Goal: Information Seeking & Learning: Find specific page/section

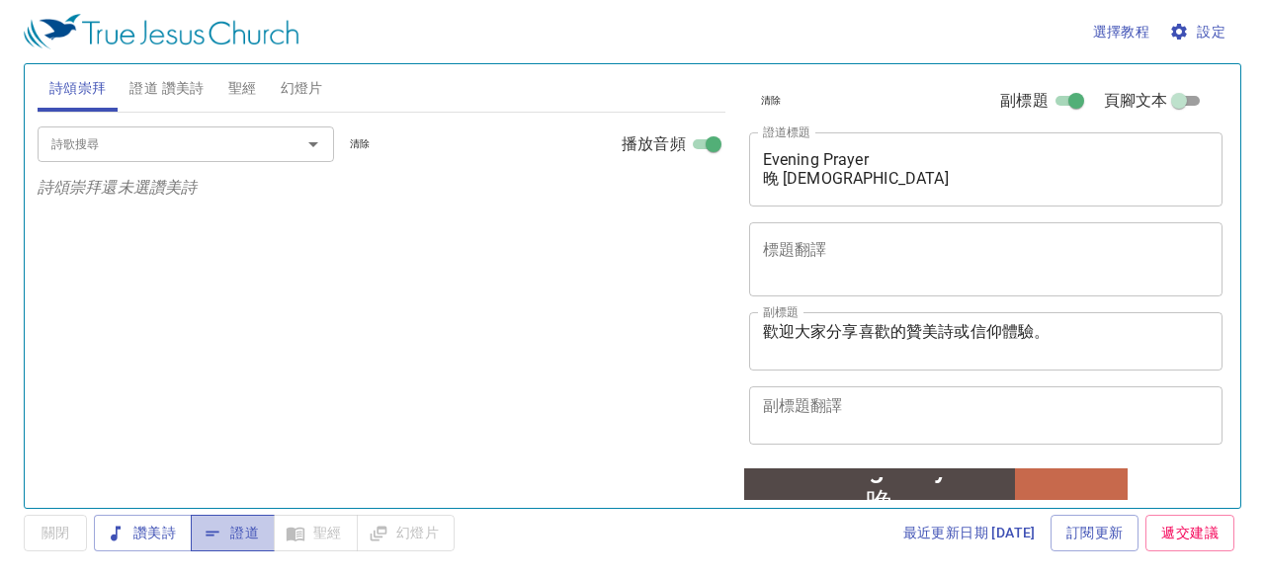
click at [249, 532] on span "證道" at bounding box center [233, 533] width 52 height 25
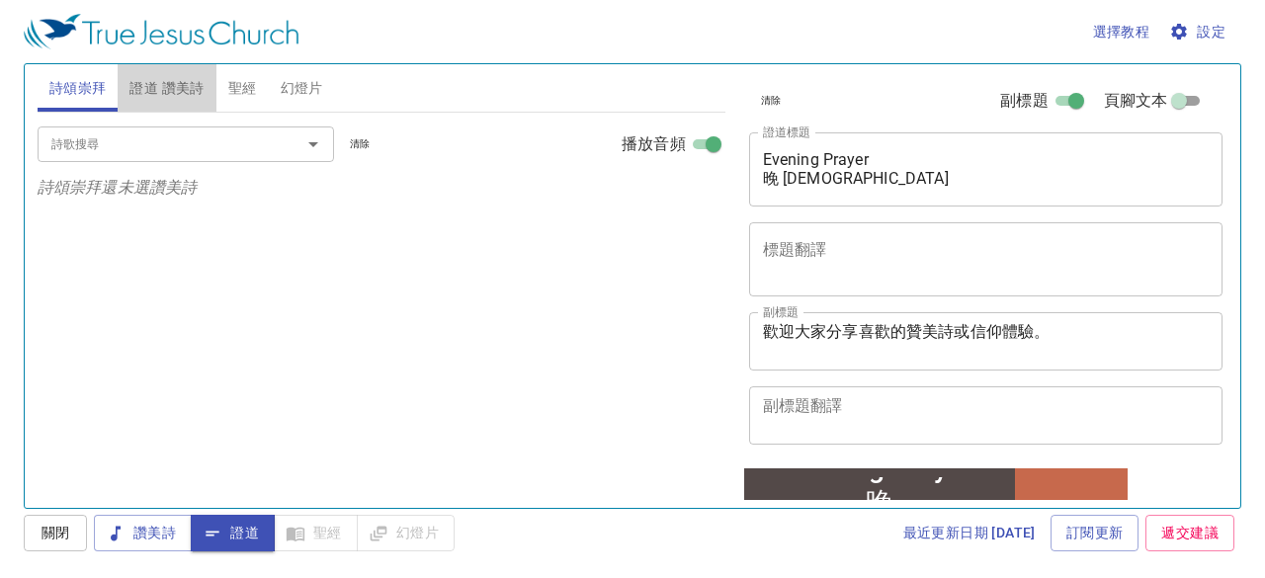
click at [191, 89] on span "證道 讚美詩" at bounding box center [167, 88] width 74 height 25
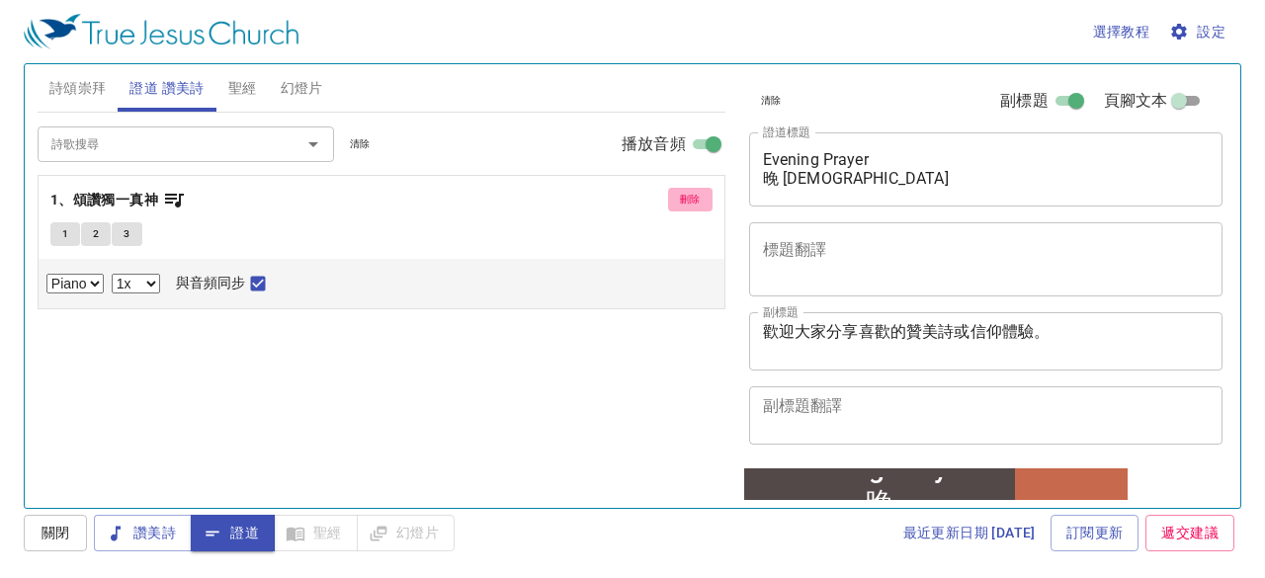
click at [683, 191] on span "刪除" at bounding box center [690, 200] width 21 height 18
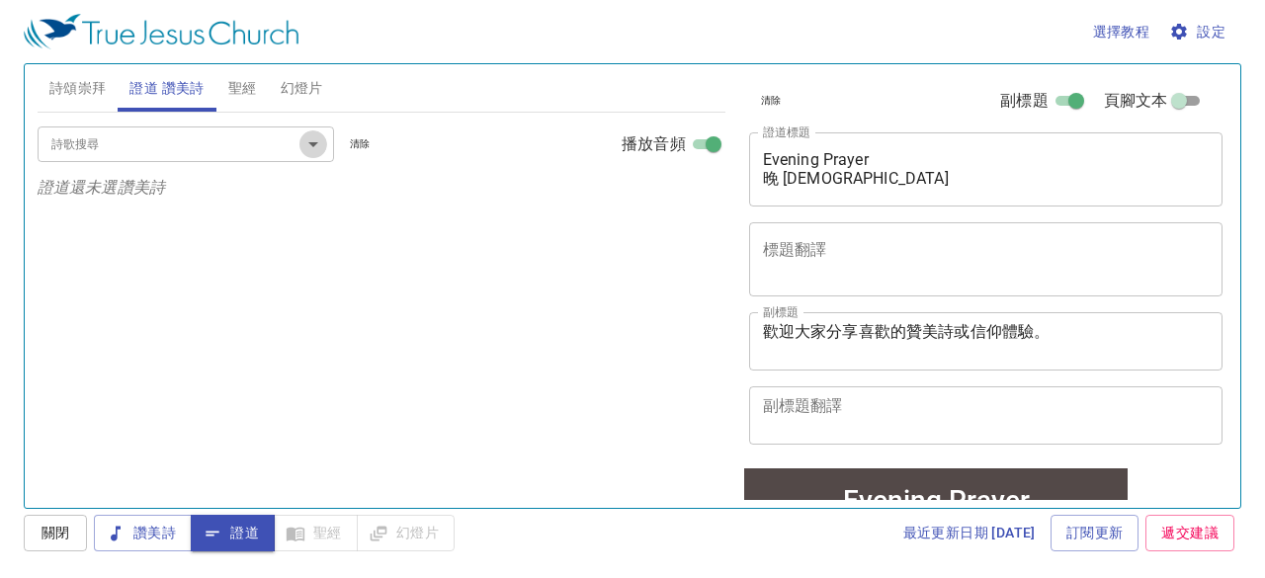
click at [317, 145] on icon "Open" at bounding box center [314, 144] width 24 height 24
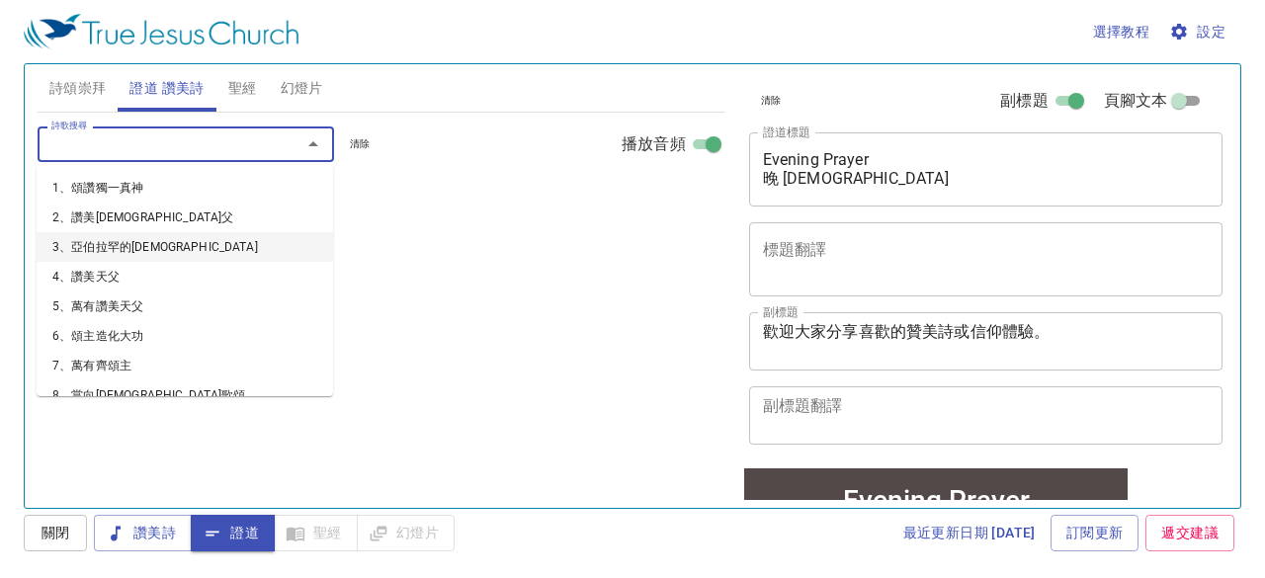
click at [127, 254] on li "3、亞伯拉罕的[DEMOGRAPHIC_DATA]" at bounding box center [185, 247] width 297 height 30
select select "1"
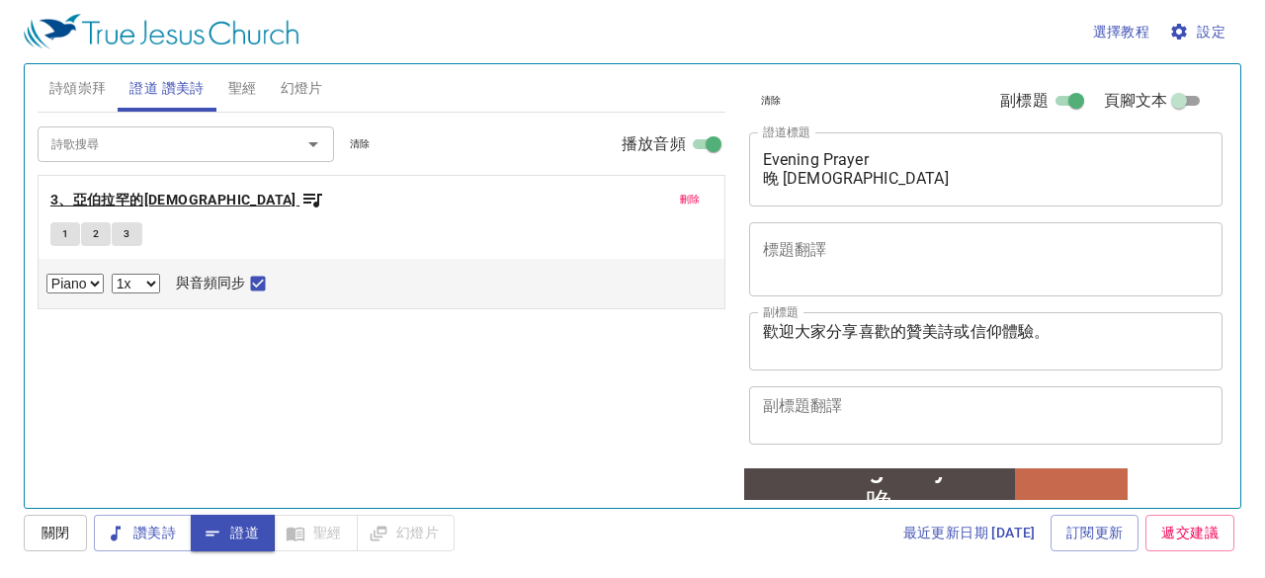
click at [99, 205] on b "3、亞伯拉罕的[DEMOGRAPHIC_DATA]" at bounding box center [173, 200] width 246 height 25
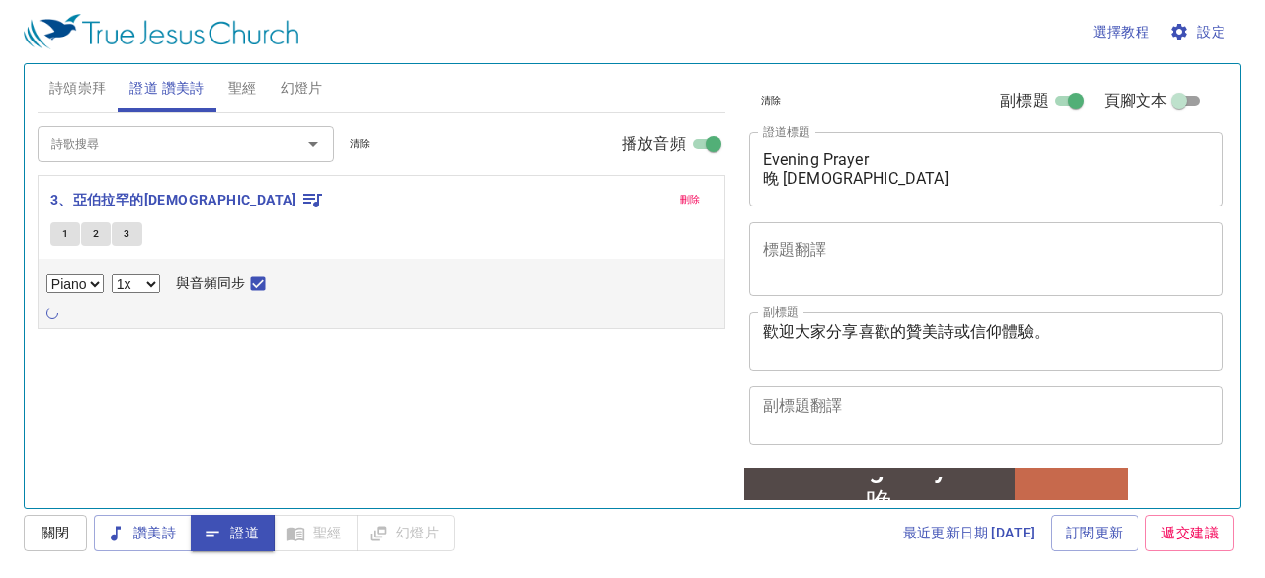
click at [65, 236] on span "1" at bounding box center [65, 234] width 6 height 18
checkbox input "false"
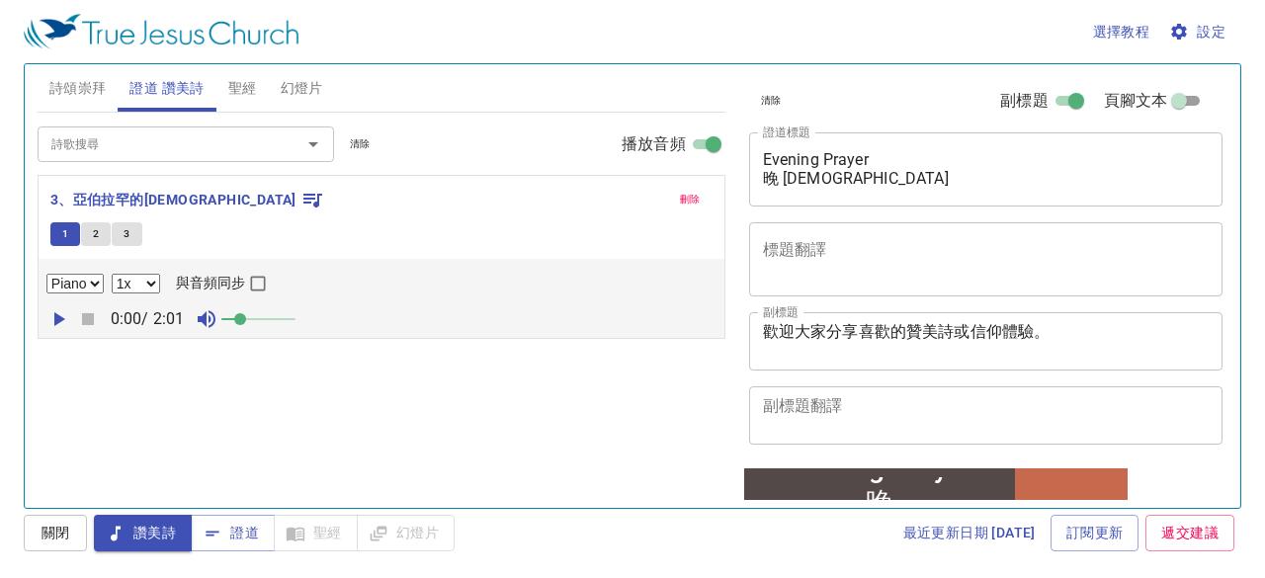
click at [243, 84] on span "聖經" at bounding box center [242, 88] width 29 height 25
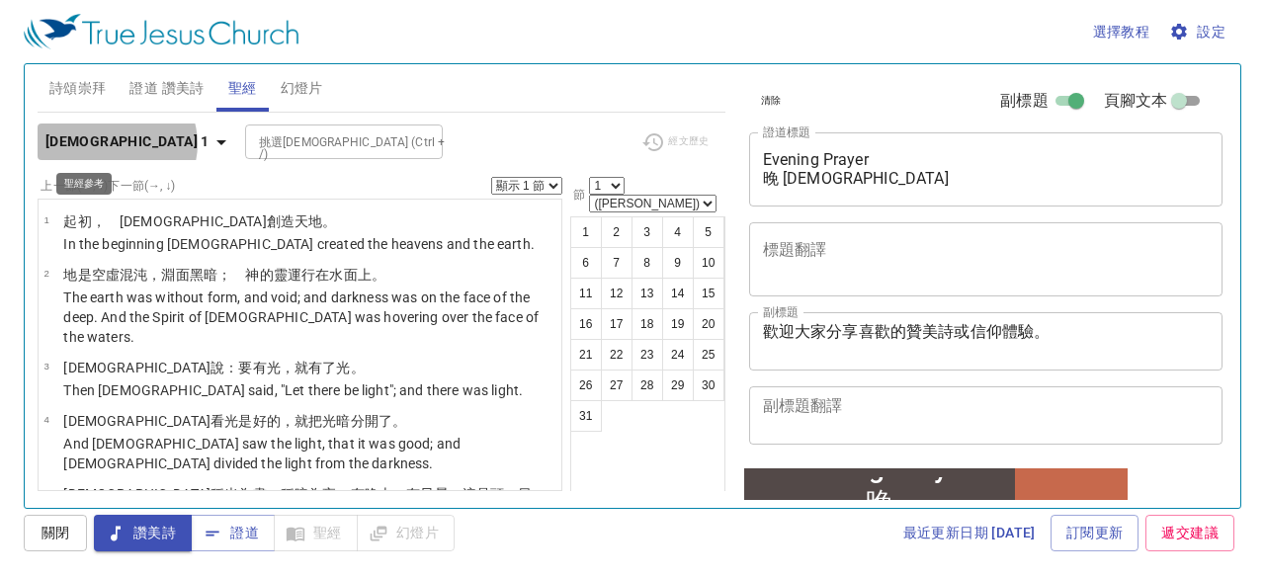
click at [210, 142] on icon "button" at bounding box center [222, 142] width 24 height 24
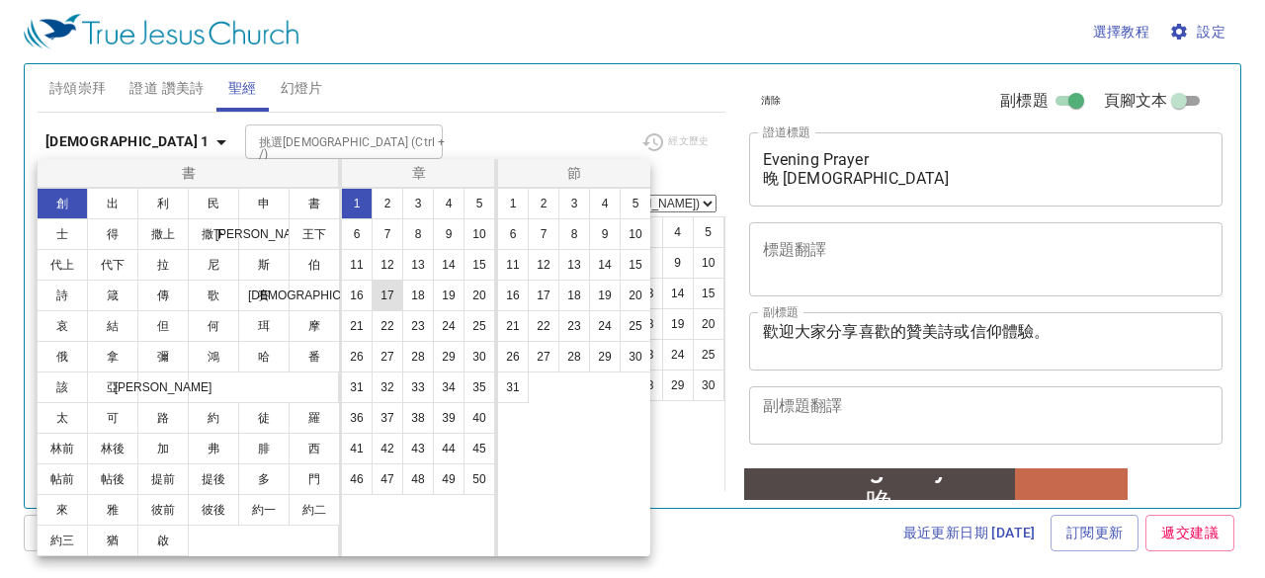
click at [389, 300] on button "17" at bounding box center [388, 296] width 32 height 32
click at [512, 203] on button "1" at bounding box center [513, 204] width 32 height 32
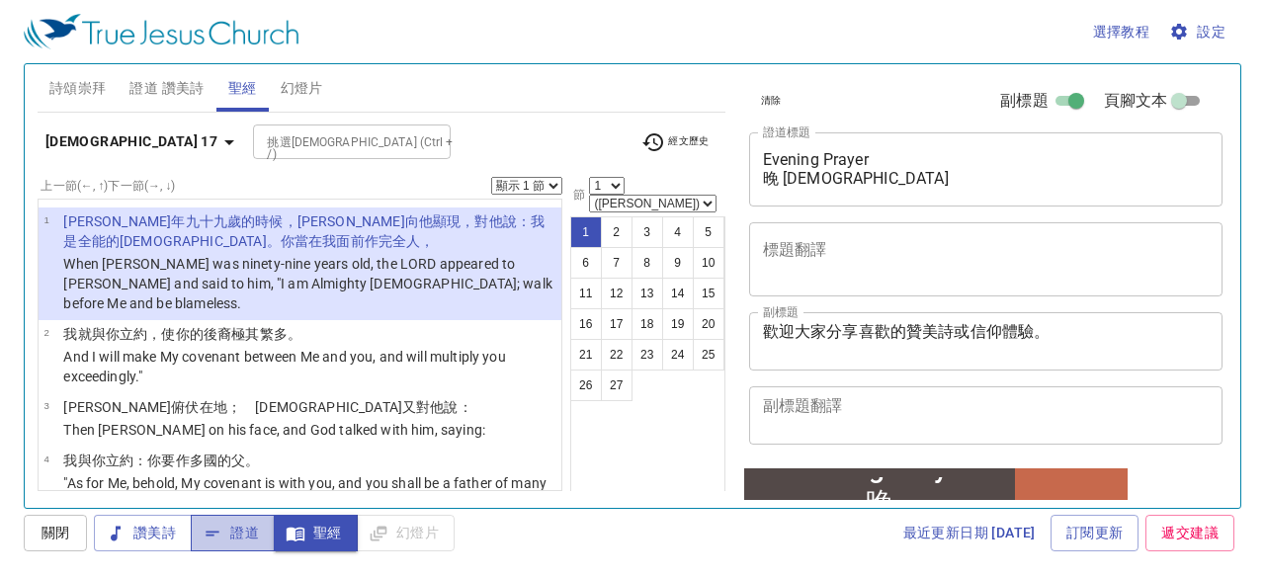
click at [229, 533] on span "證道" at bounding box center [233, 533] width 52 height 25
click at [172, 90] on span "證道 讚美詩" at bounding box center [167, 88] width 74 height 25
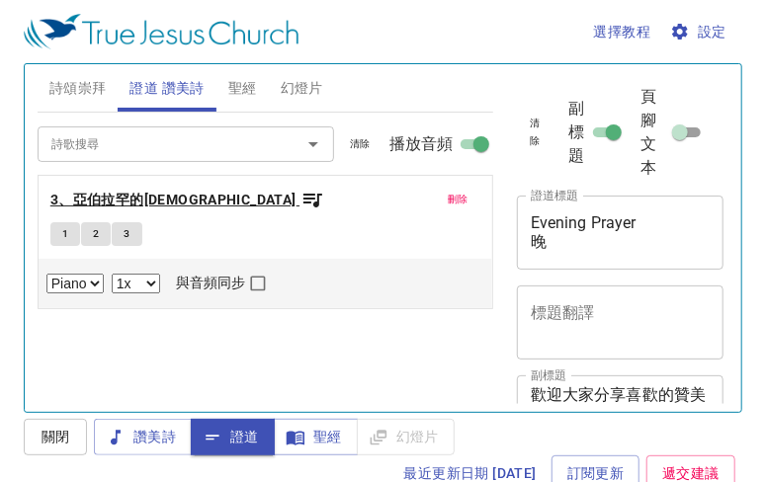
click at [125, 202] on b "3、亞伯拉罕的[DEMOGRAPHIC_DATA]" at bounding box center [173, 200] width 246 height 25
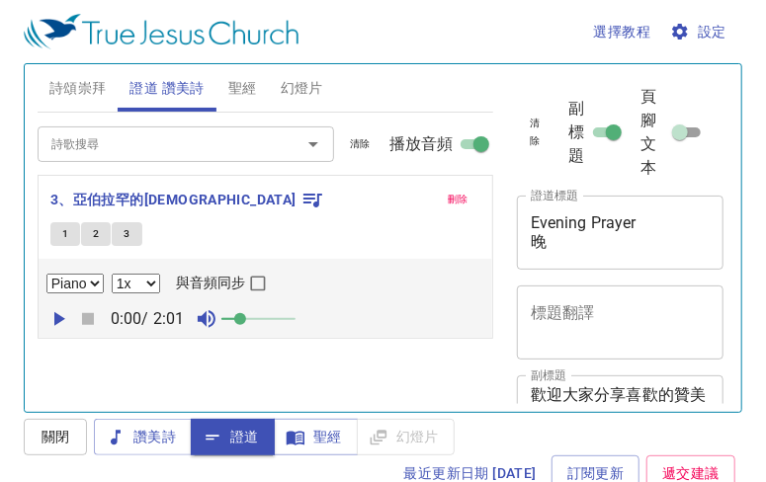
click at [67, 236] on span "1" at bounding box center [65, 234] width 6 height 18
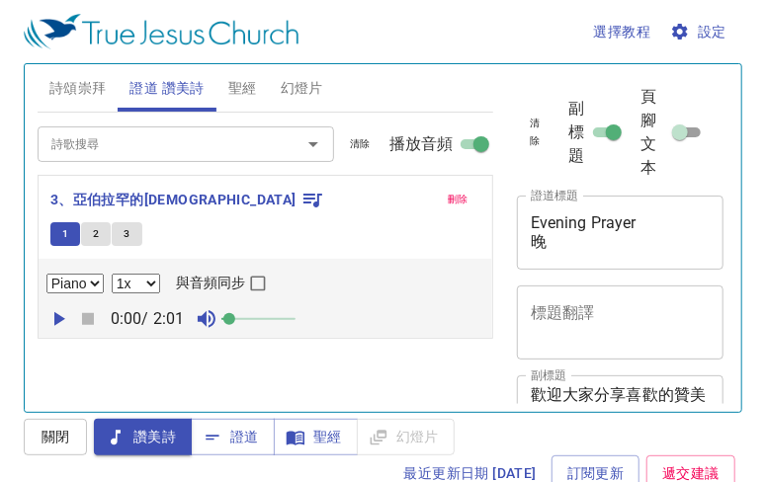
click at [235, 319] on span at bounding box center [229, 319] width 12 height 12
click at [60, 316] on icon "button" at bounding box center [59, 319] width 11 height 14
click at [99, 230] on button "2" at bounding box center [96, 234] width 30 height 24
click at [127, 232] on span "3" at bounding box center [127, 234] width 6 height 18
click at [63, 226] on span "1" at bounding box center [65, 234] width 6 height 18
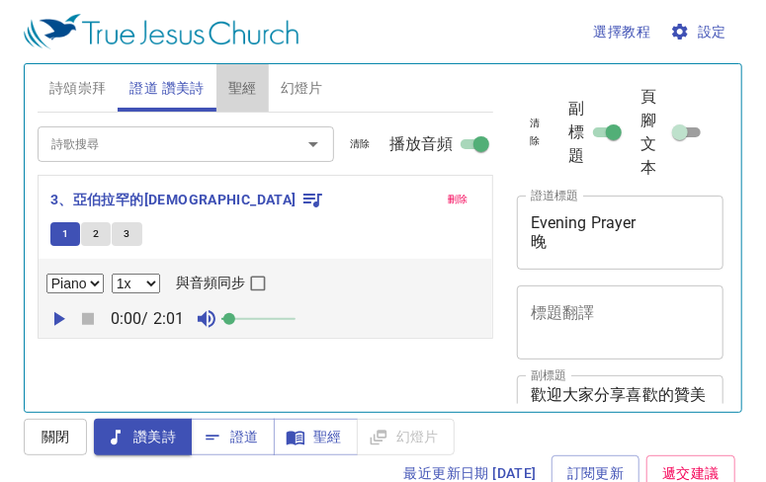
click at [240, 94] on span "聖經" at bounding box center [242, 88] width 29 height 25
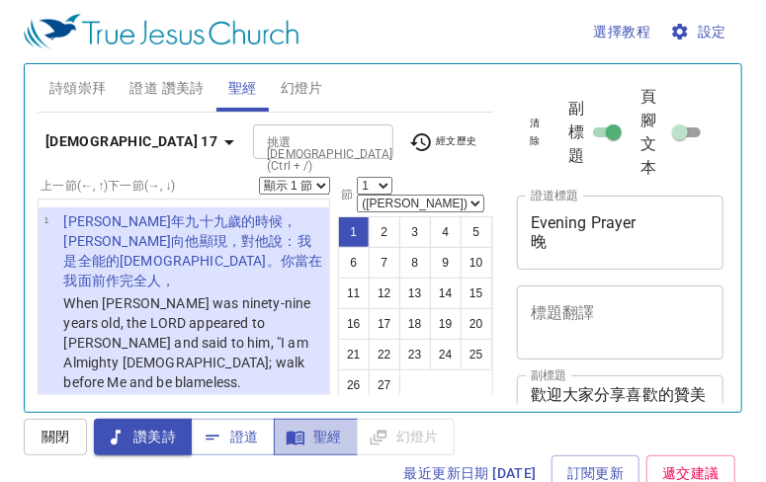
click at [329, 438] on span "聖經" at bounding box center [316, 437] width 52 height 25
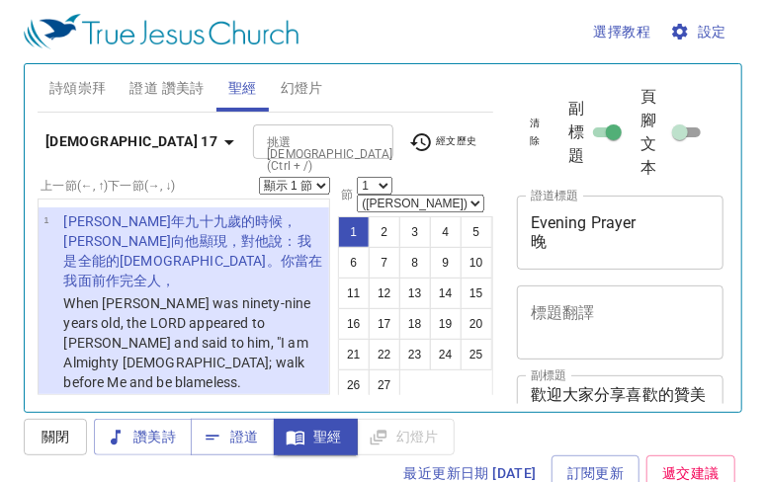
click at [198, 78] on span "證道 讚美詩" at bounding box center [167, 88] width 74 height 25
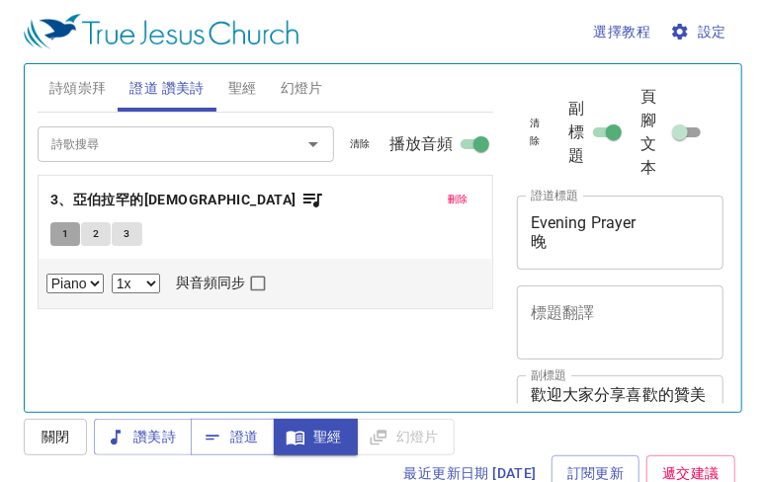
click at [65, 236] on span "1" at bounding box center [65, 234] width 6 height 18
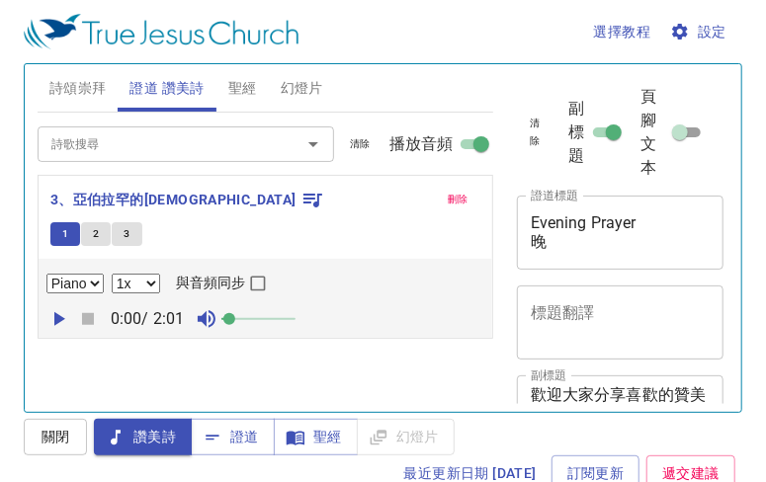
click at [246, 91] on span "聖經" at bounding box center [242, 88] width 29 height 25
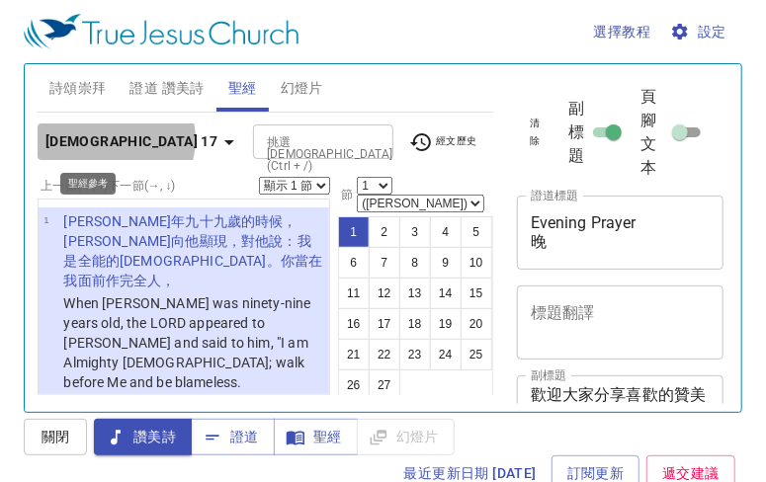
click at [217, 139] on icon "button" at bounding box center [229, 142] width 24 height 24
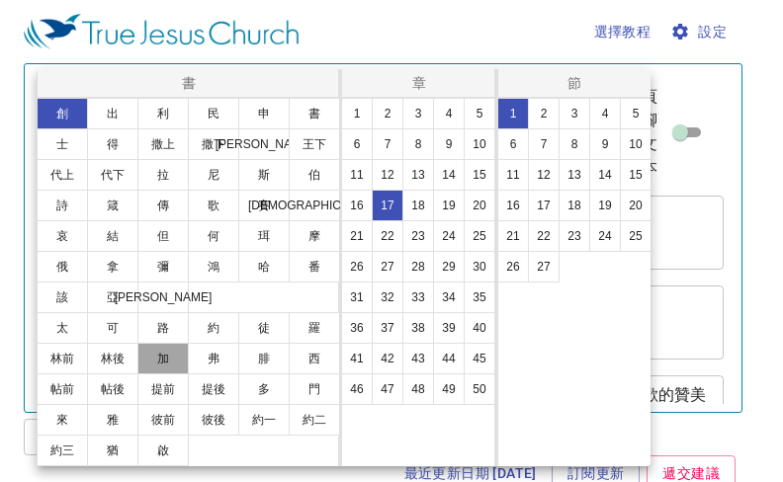
click at [169, 359] on button "加" at bounding box center [162, 359] width 51 height 32
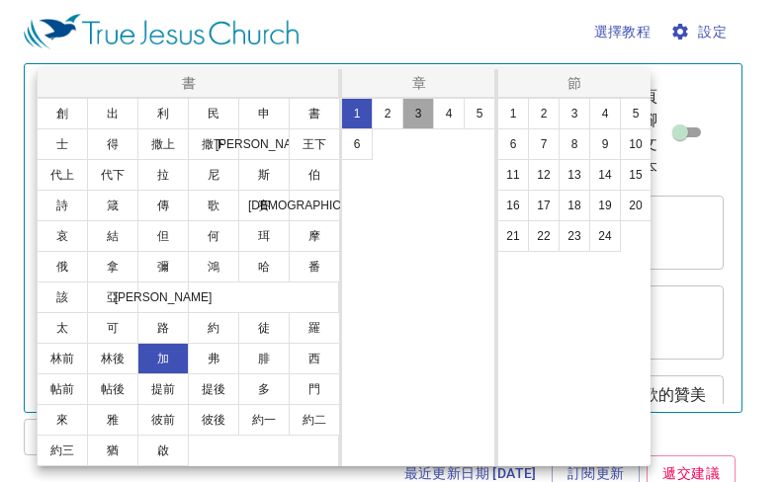
click at [412, 118] on button "3" at bounding box center [418, 114] width 32 height 32
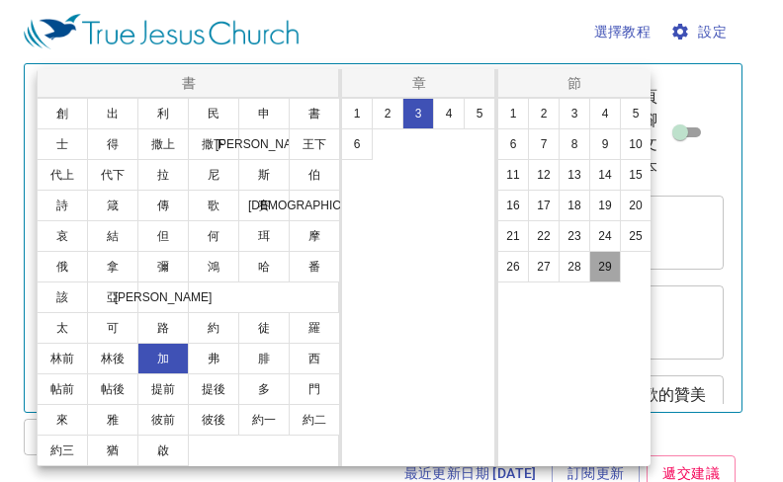
click at [601, 269] on button "29" at bounding box center [605, 267] width 32 height 32
select select "29"
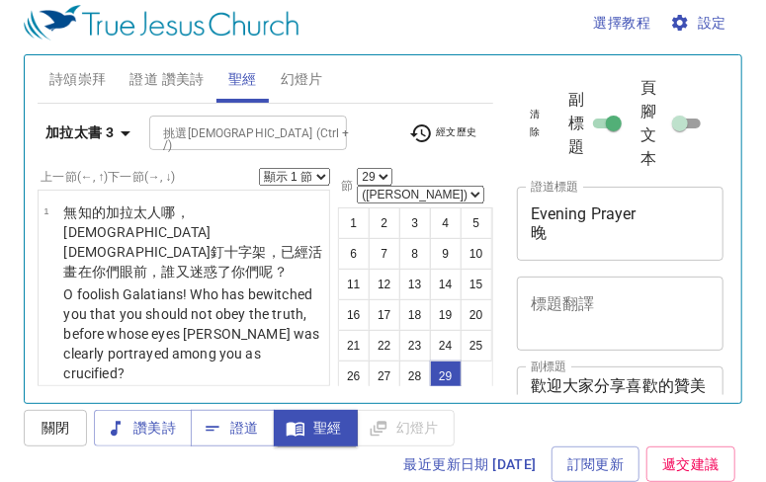
scroll to position [3701, 0]
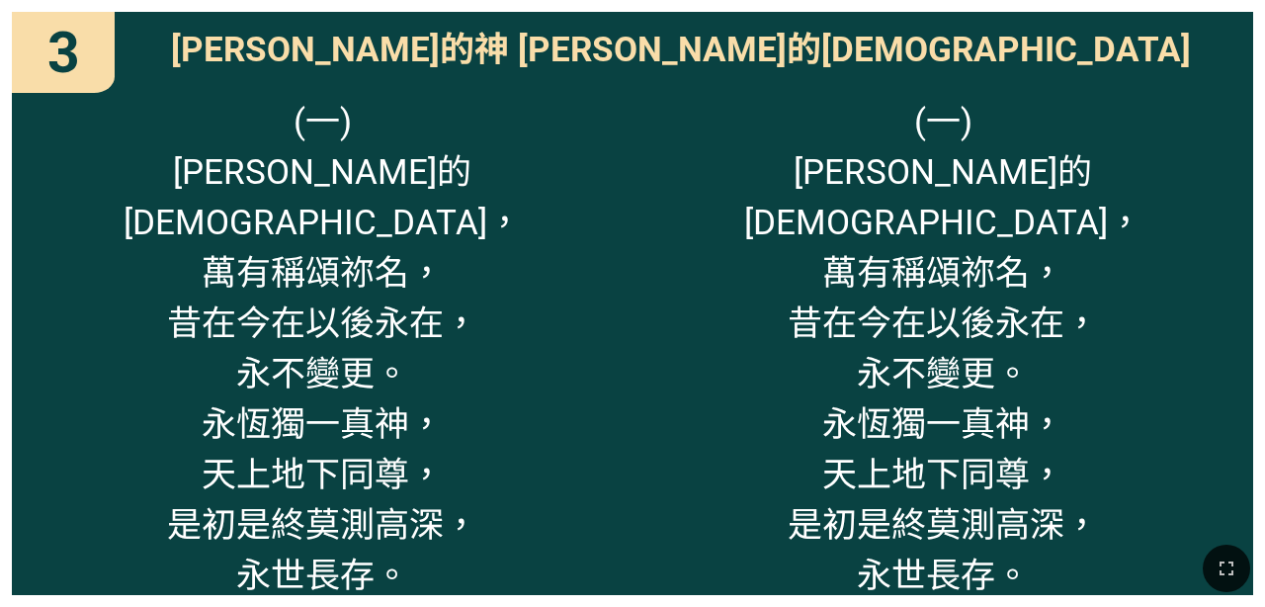
click at [798, 530] on div at bounding box center [632, 568] width 1265 height 78
